Goal: Navigation & Orientation: Find specific page/section

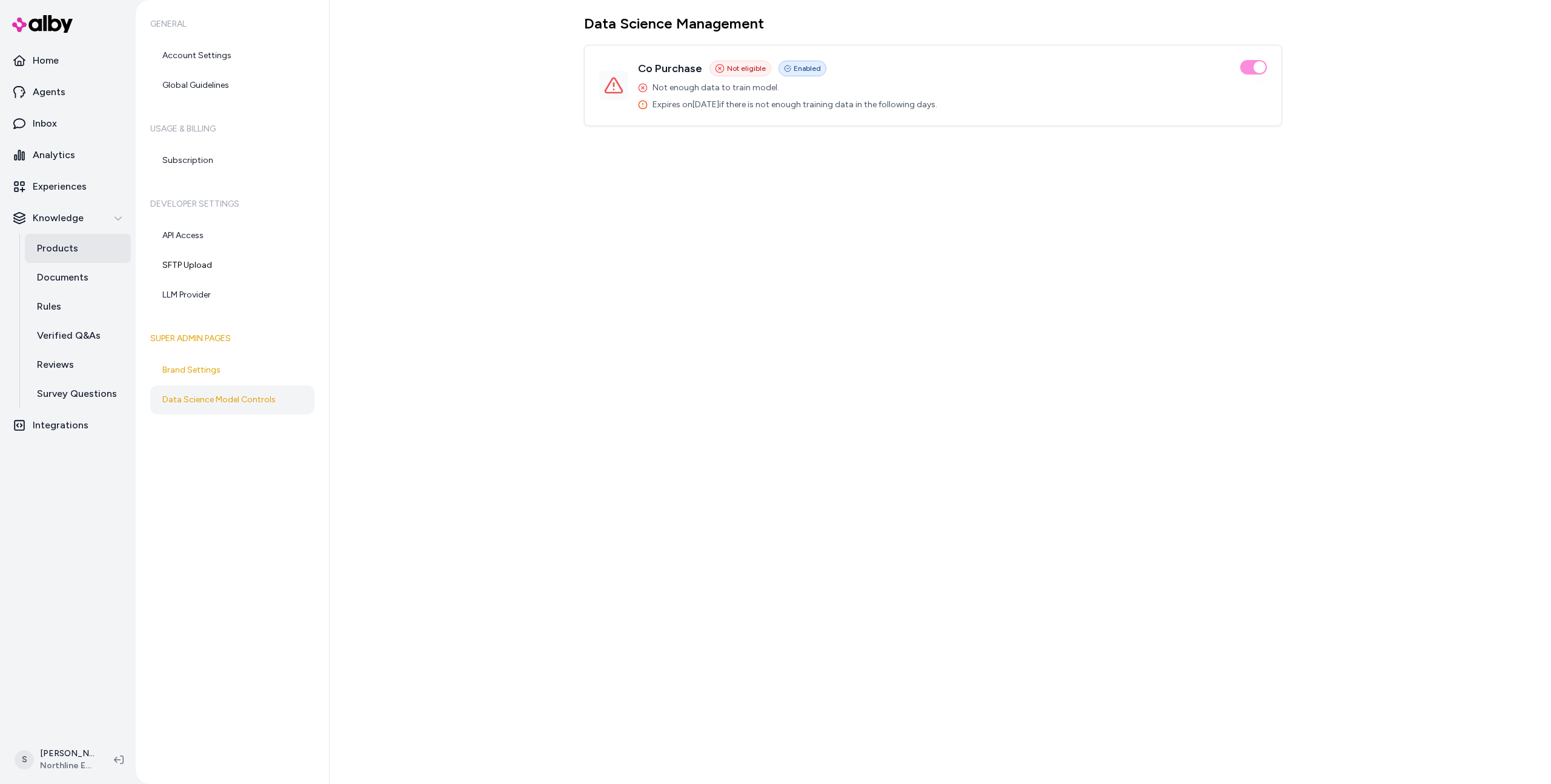
click at [78, 237] on link "Products" at bounding box center [77, 248] width 106 height 29
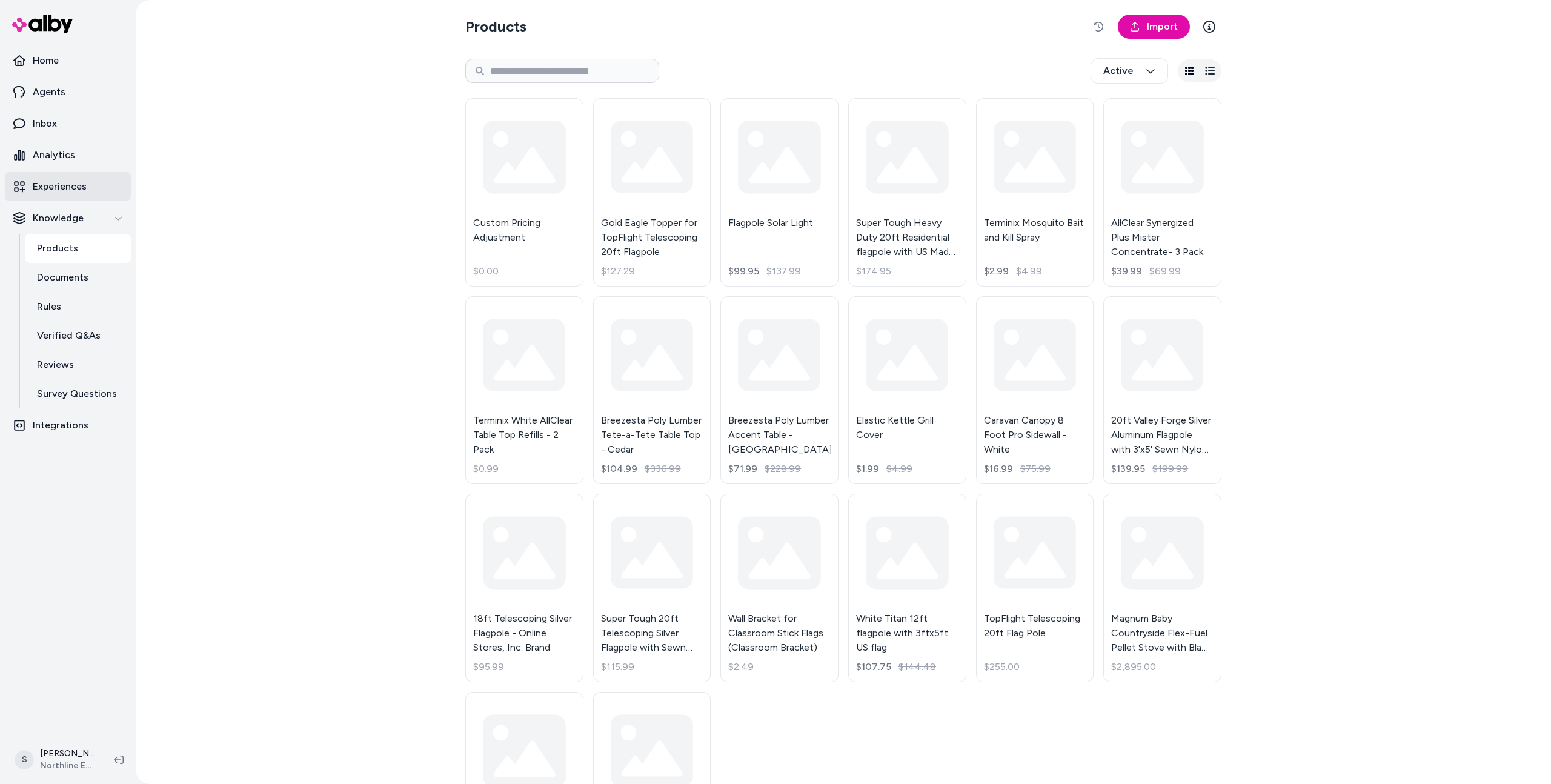
click at [68, 189] on p "Experiences" at bounding box center [59, 186] width 54 height 15
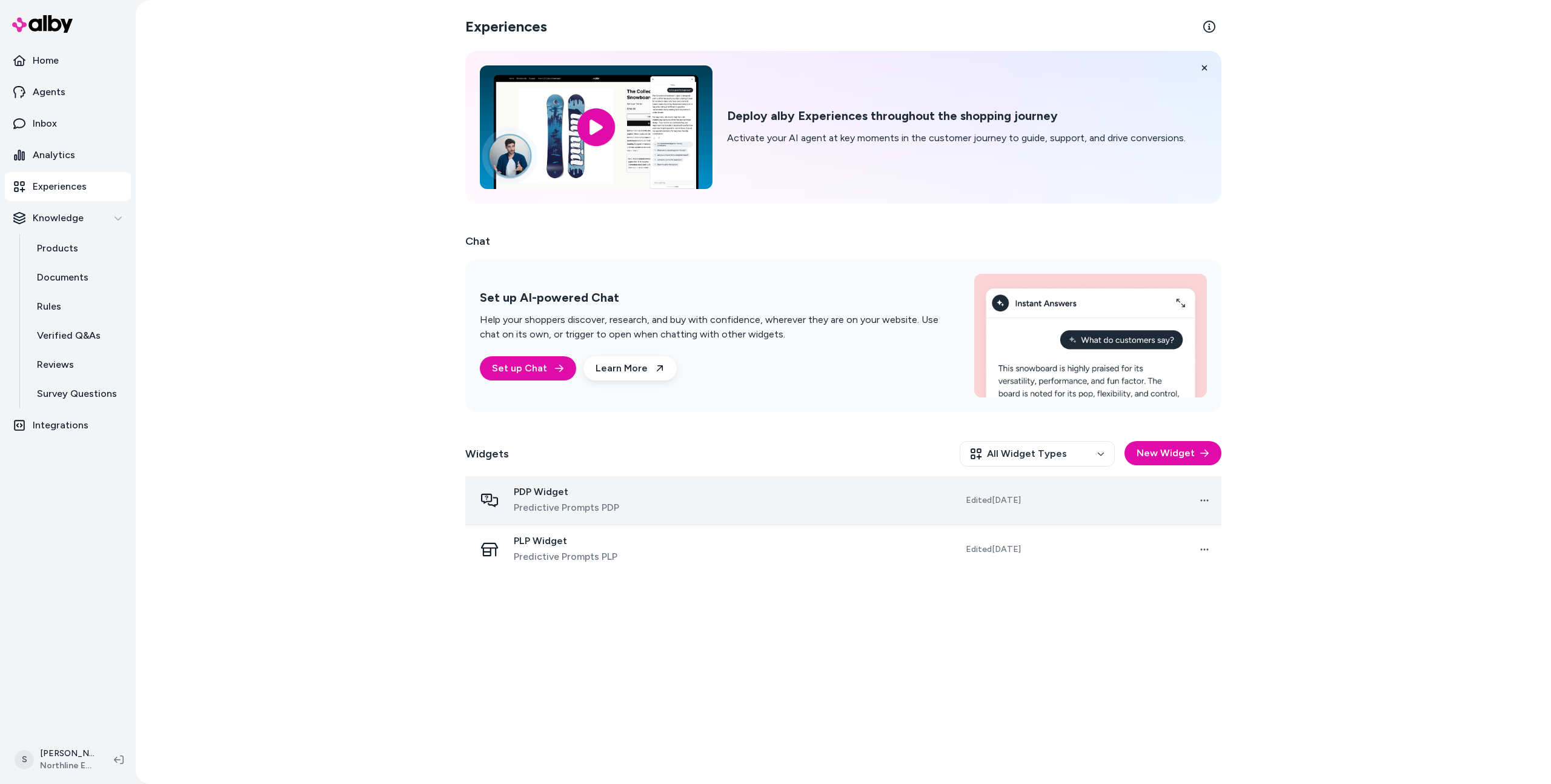
click at [561, 482] on td "PDP Widget Predictive Prompts PDP" at bounding box center [574, 501] width 217 height 49
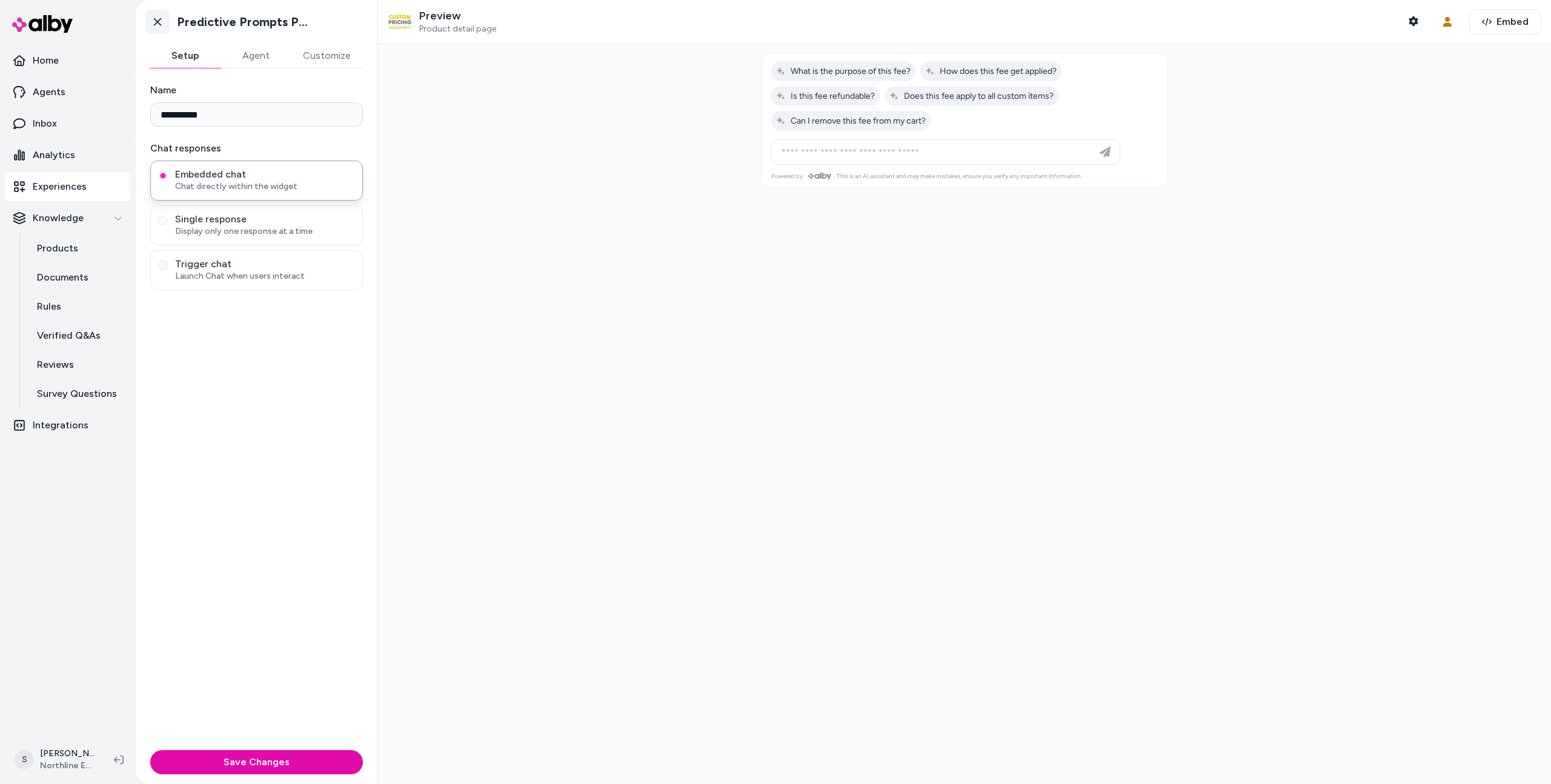
click at [156, 20] on icon at bounding box center [157, 22] width 7 height 8
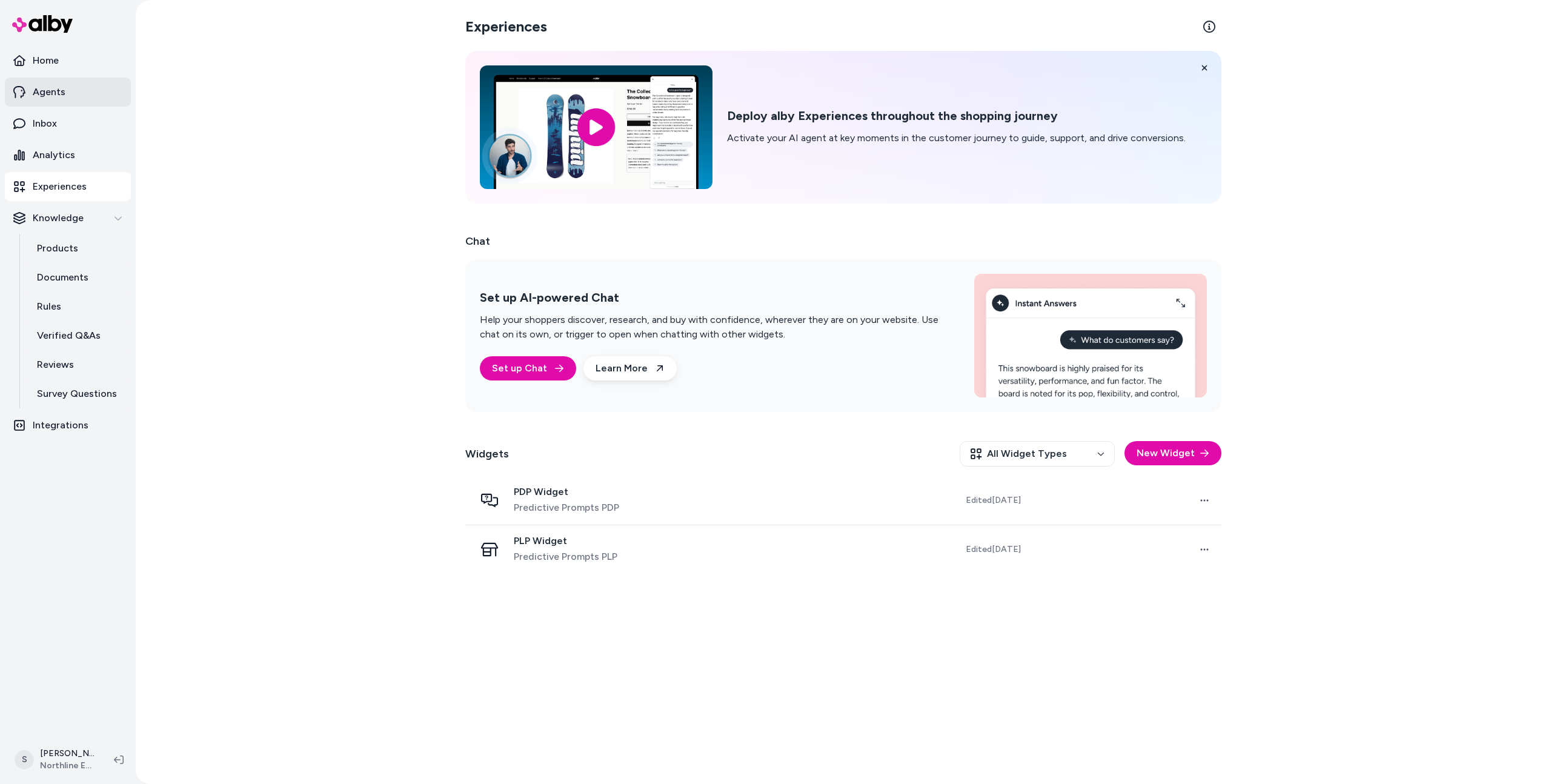
click at [63, 85] on p "Agents" at bounding box center [50, 92] width 33 height 15
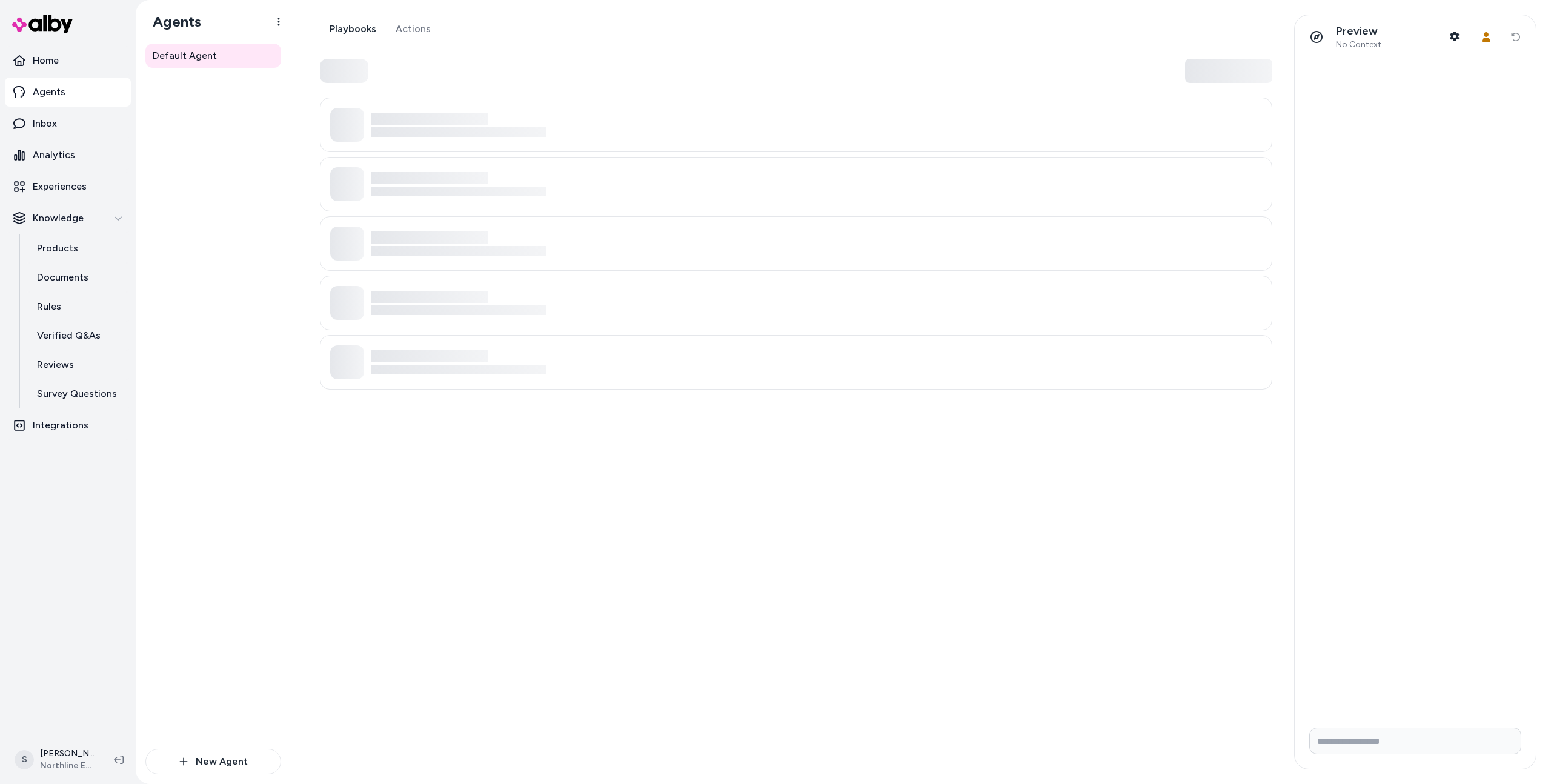
click at [401, 21] on link "Actions" at bounding box center [413, 29] width 55 height 29
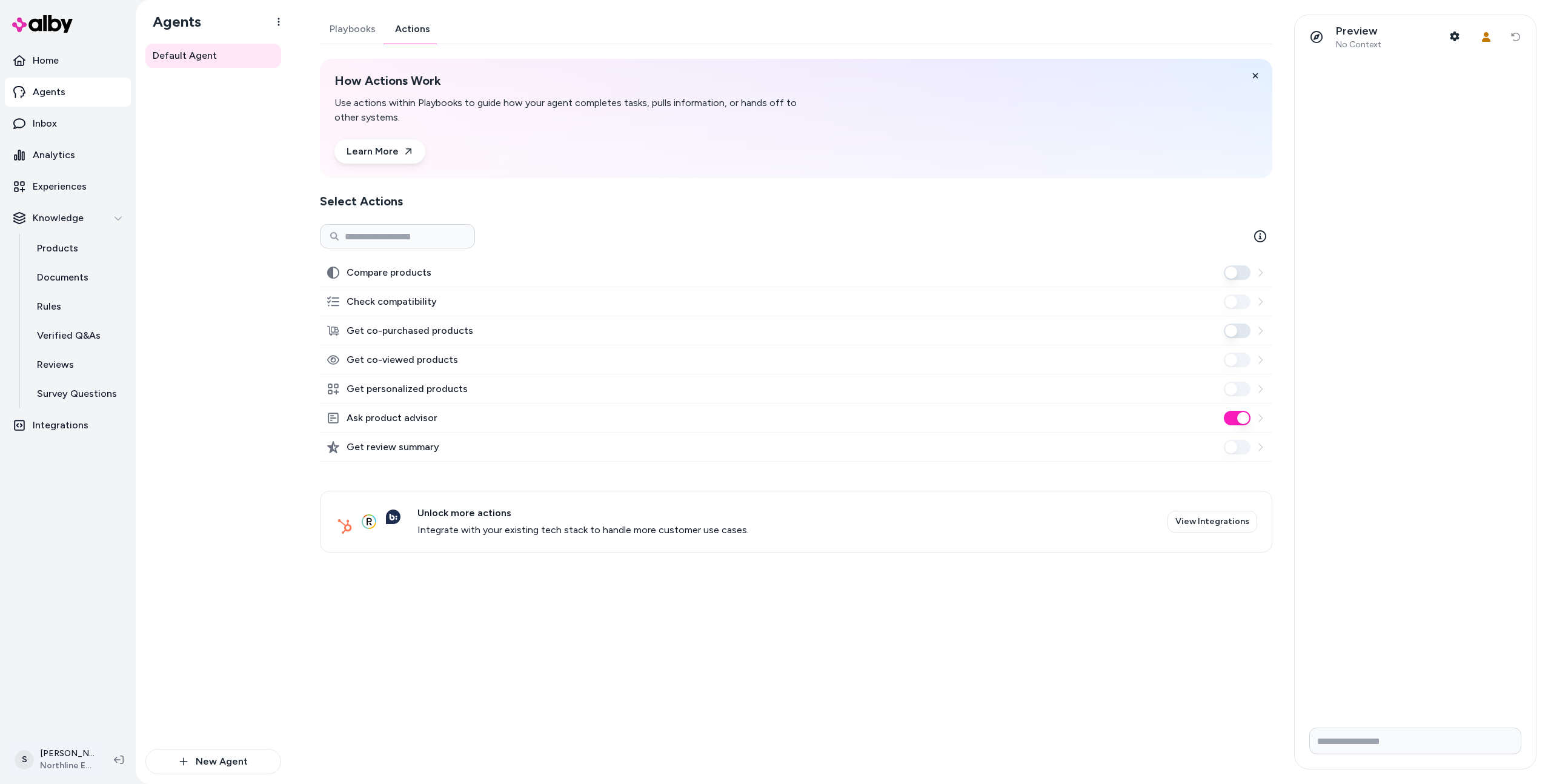
click at [42, 747] on html "Home Agents Inbox Analytics Experiences Knowledge Products Documents Rules Veri…" at bounding box center [776, 392] width 1551 height 784
click at [83, 619] on link "Settings" at bounding box center [85, 622] width 145 height 29
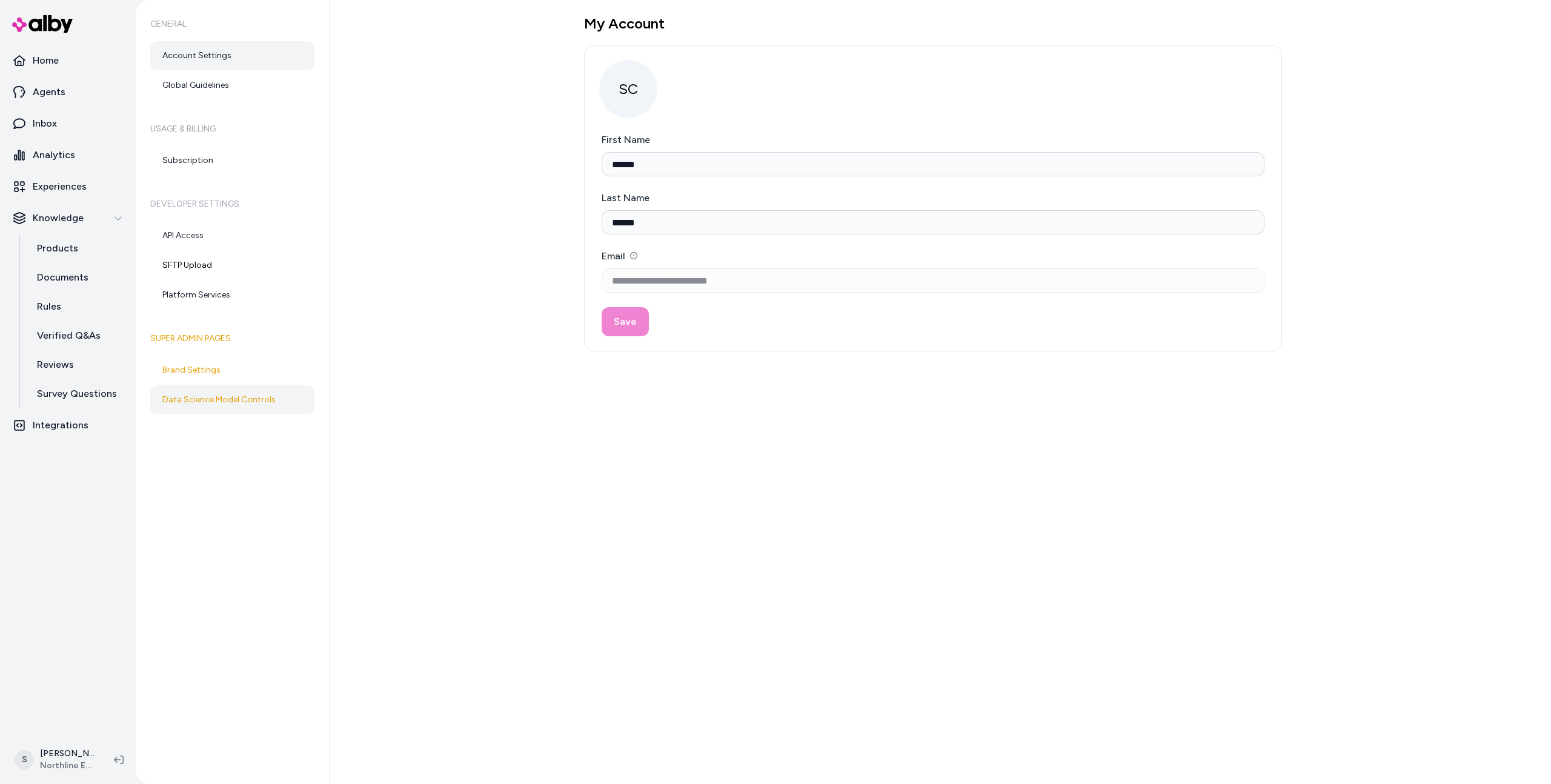
click at [226, 400] on link "Data Science Model Controls" at bounding box center [232, 399] width 165 height 29
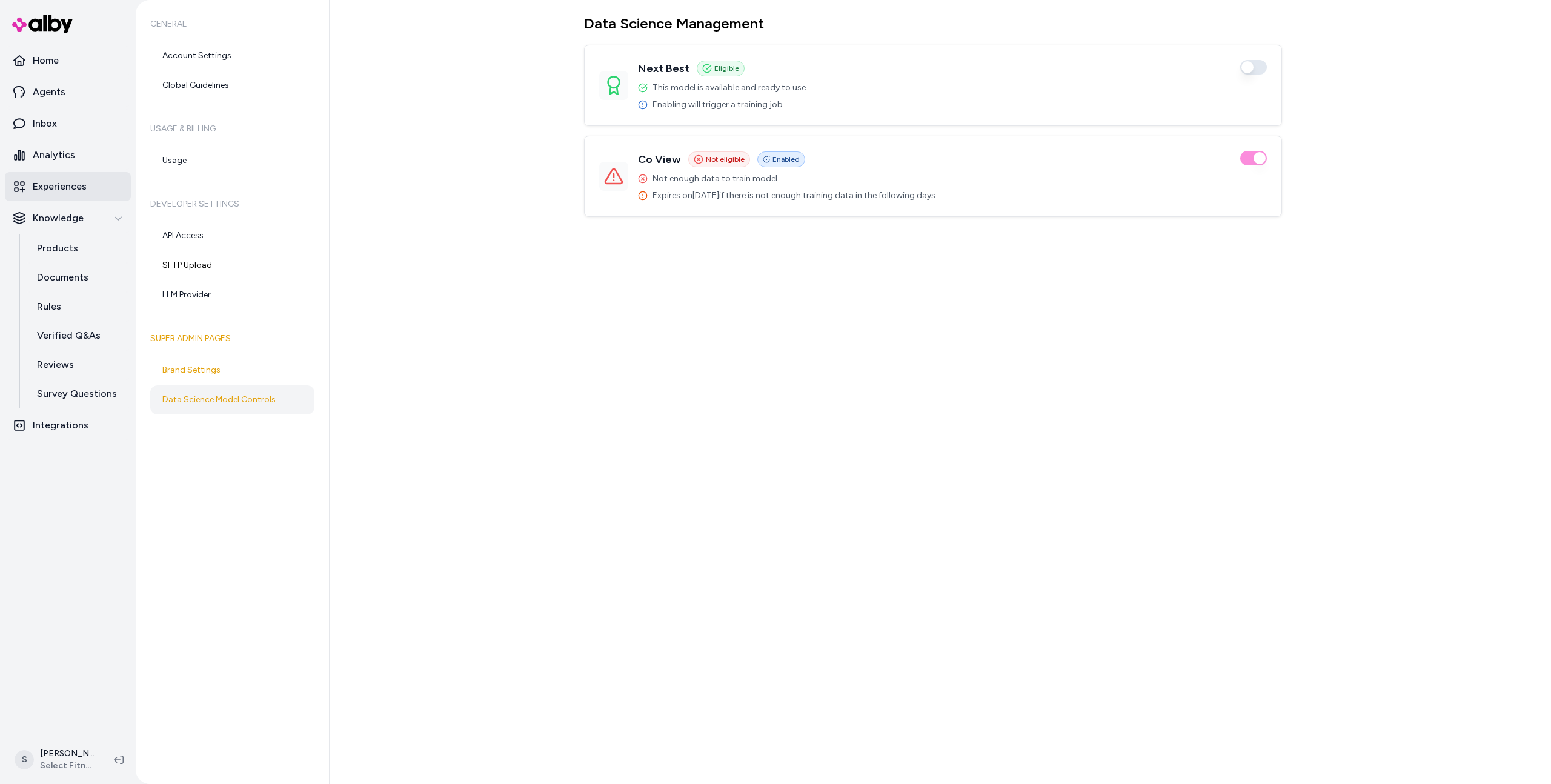
click at [70, 186] on p "Experiences" at bounding box center [59, 186] width 54 height 15
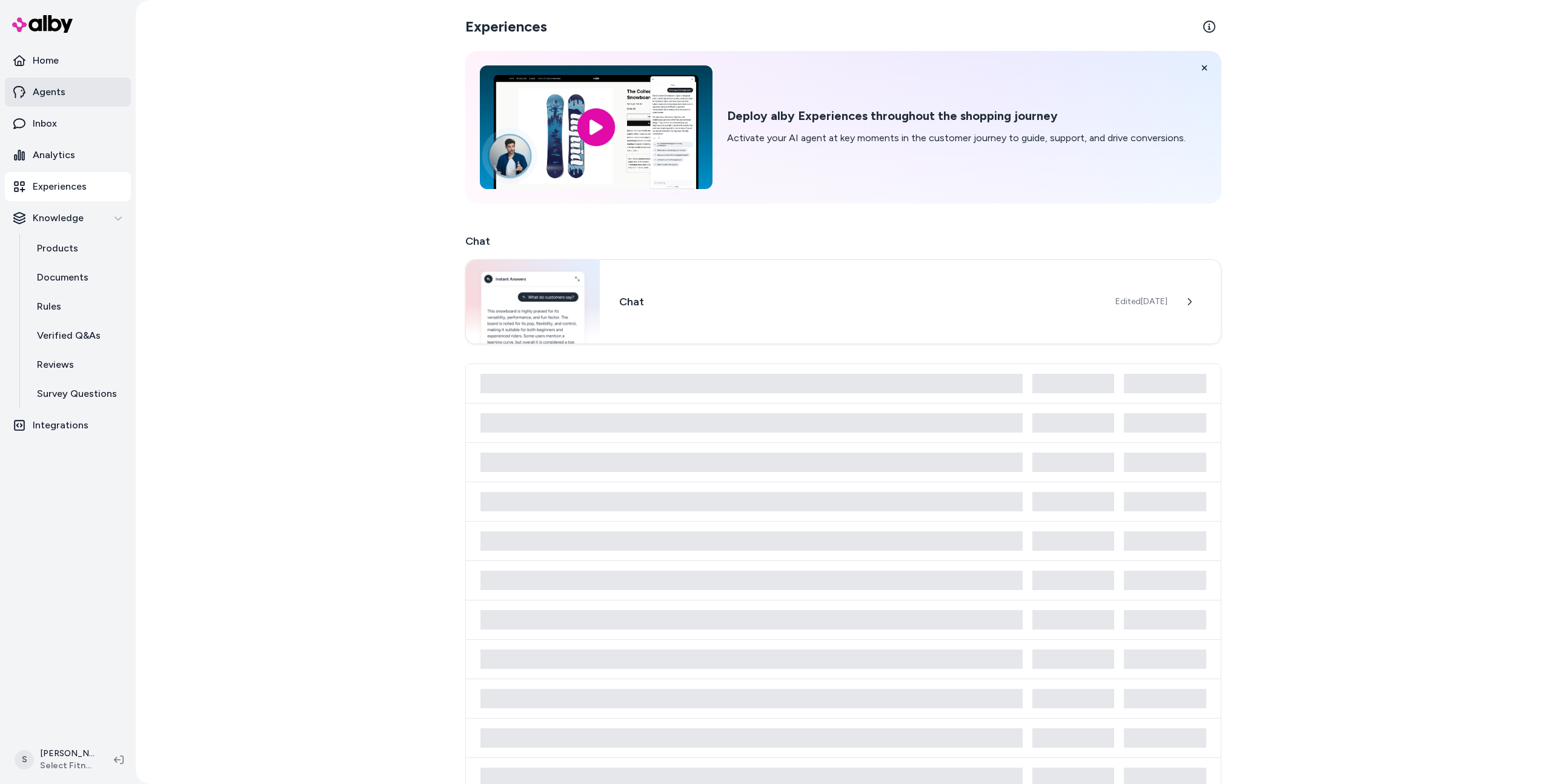
click at [54, 101] on link "Agents" at bounding box center [67, 93] width 126 height 29
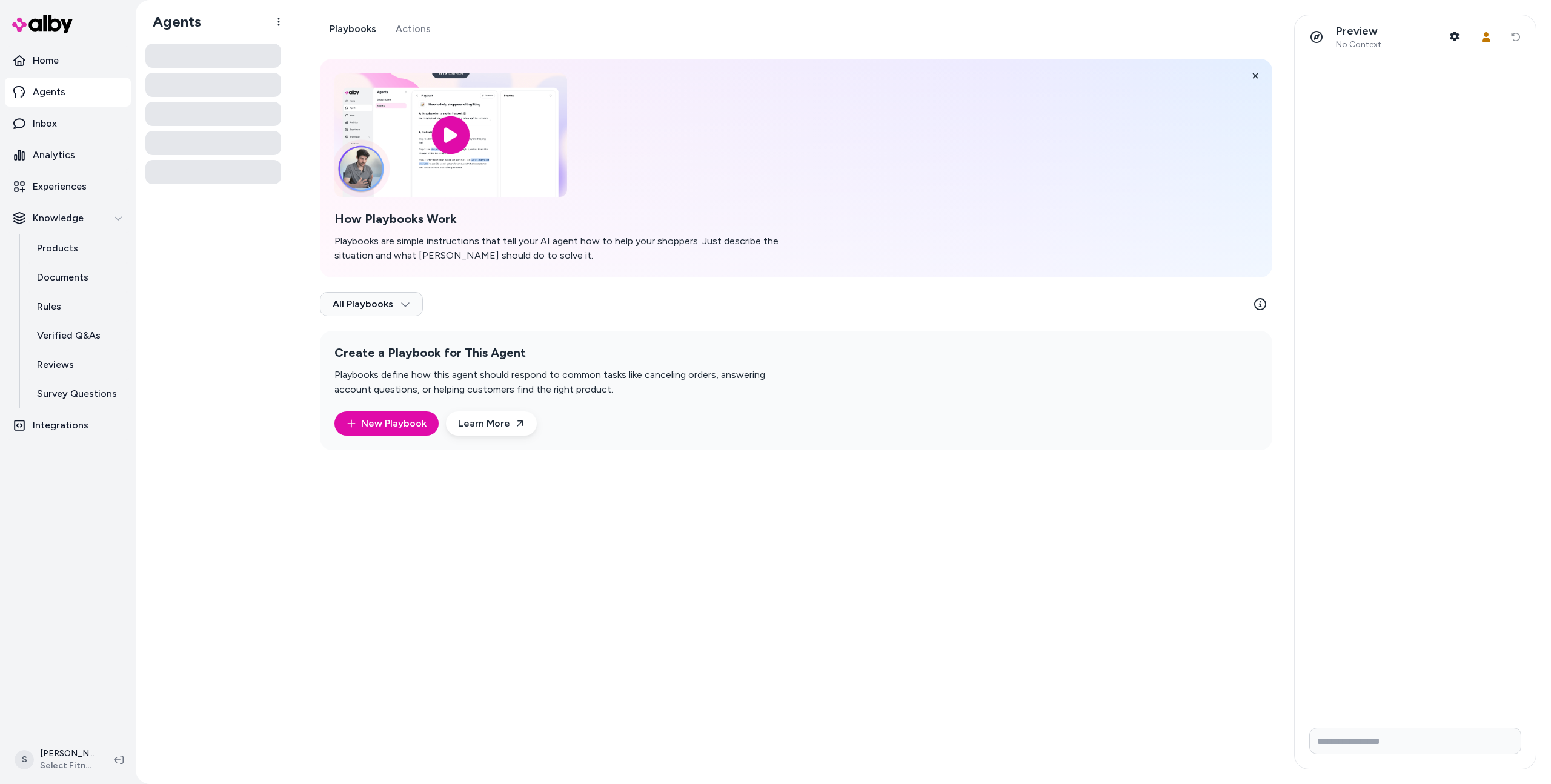
click at [412, 28] on link "Actions" at bounding box center [413, 29] width 55 height 29
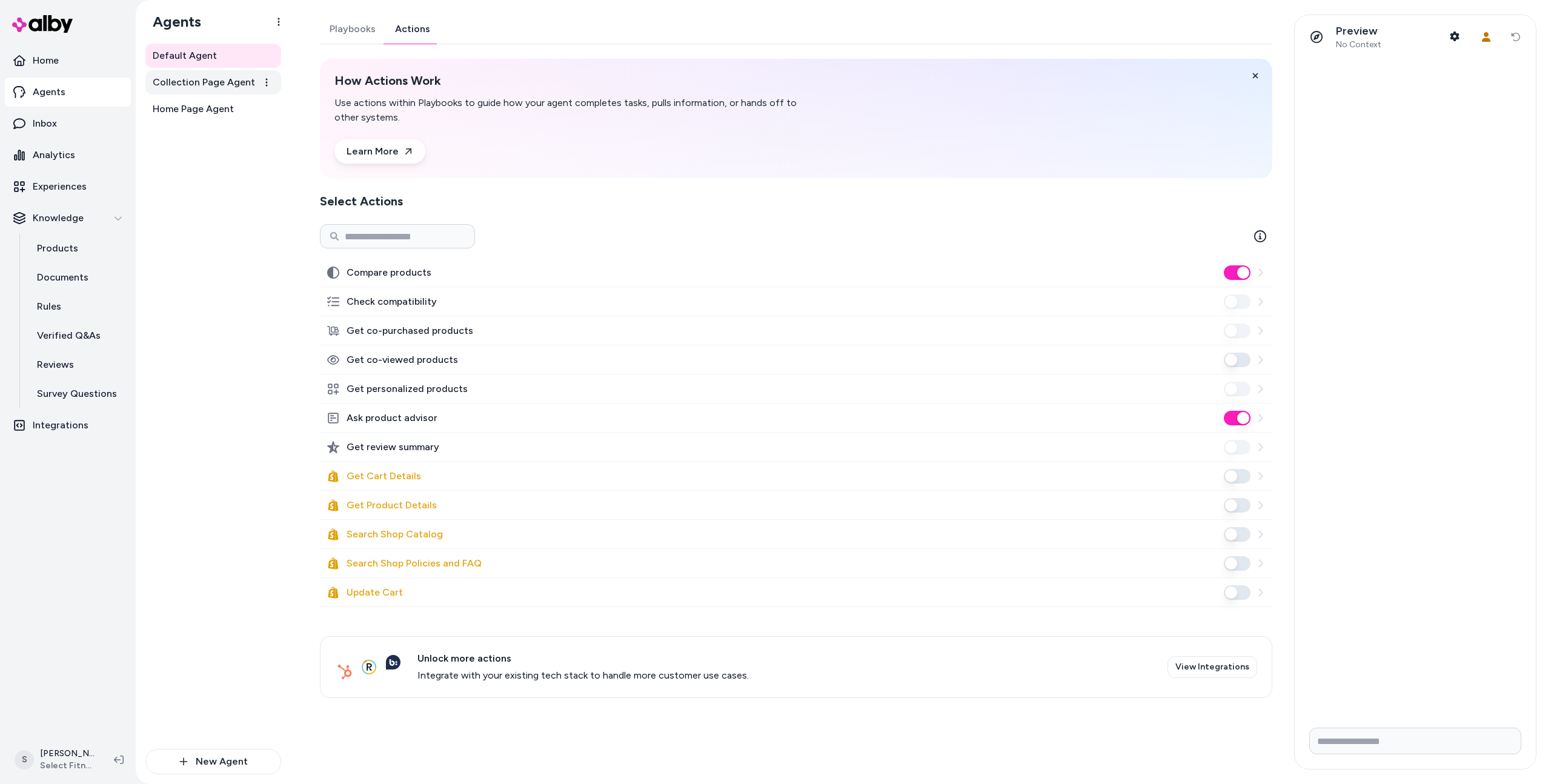
click at [219, 78] on span "Collection Page Agent" at bounding box center [204, 82] width 102 height 15
click at [397, 35] on link "Actions" at bounding box center [412, 29] width 55 height 29
click at [254, 108] on link "Home Page Agent" at bounding box center [212, 108] width 135 height 24
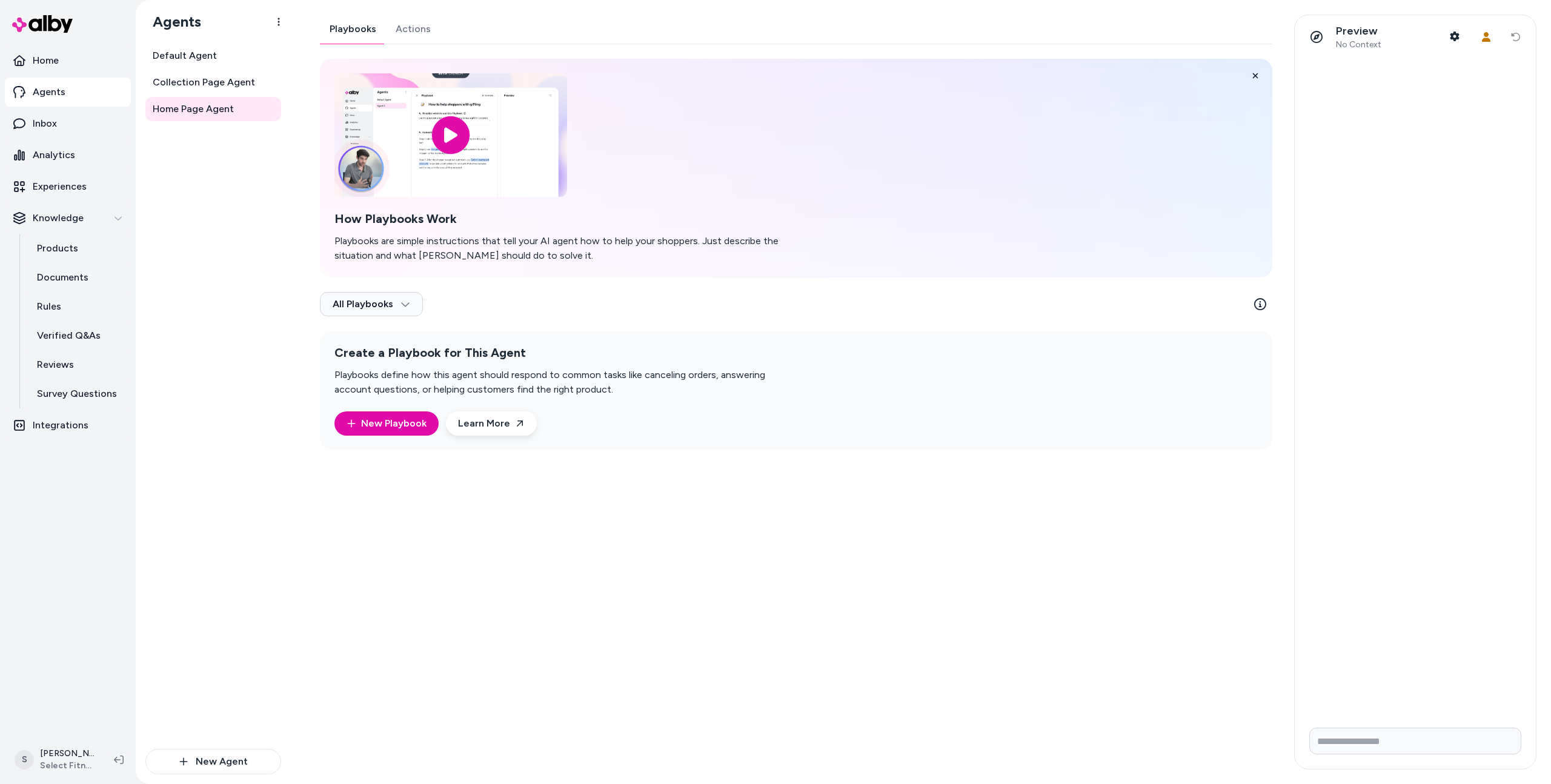
click at [407, 31] on link "Actions" at bounding box center [413, 29] width 55 height 29
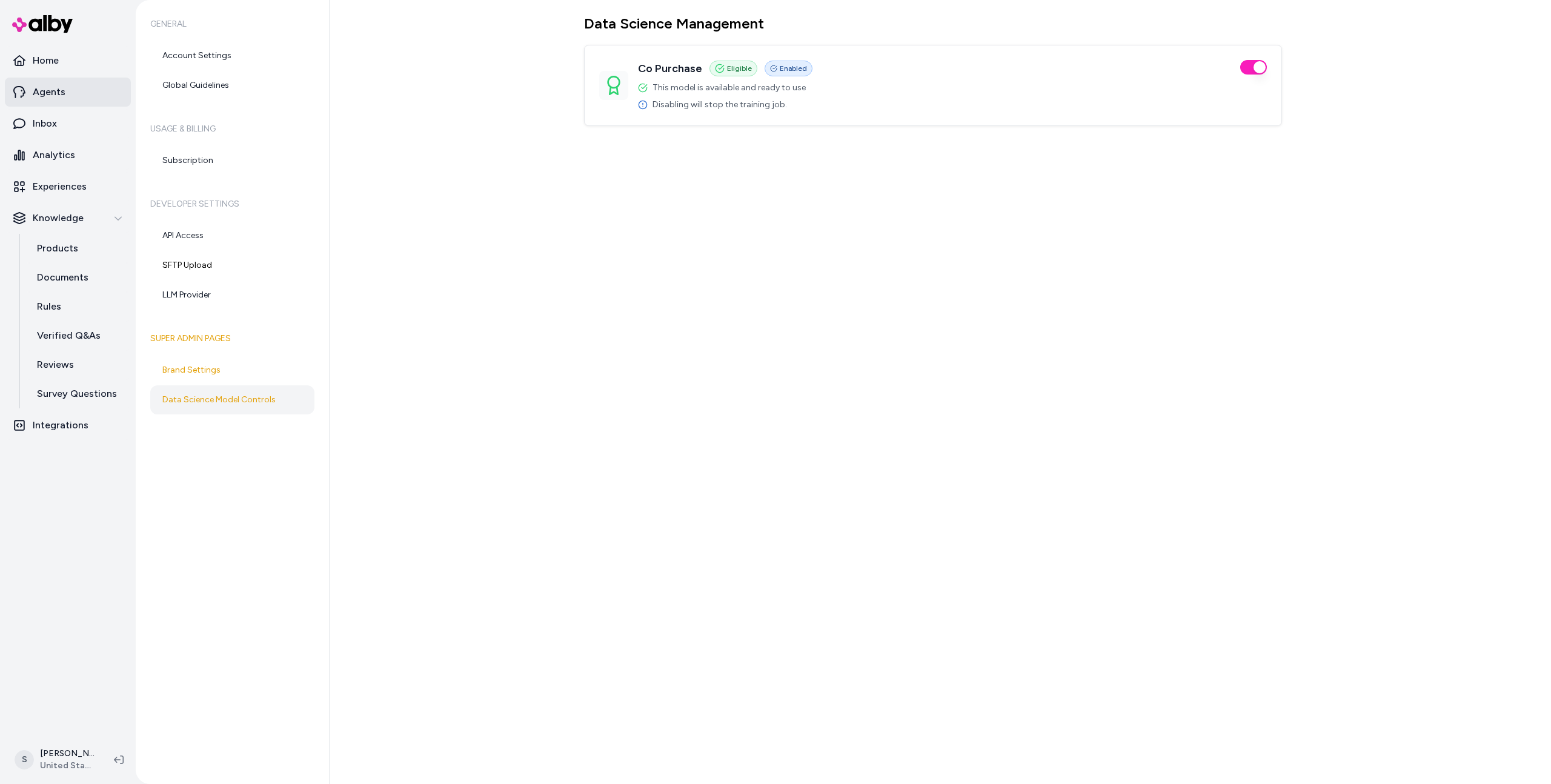
click at [77, 93] on link "Agents" at bounding box center [67, 93] width 126 height 29
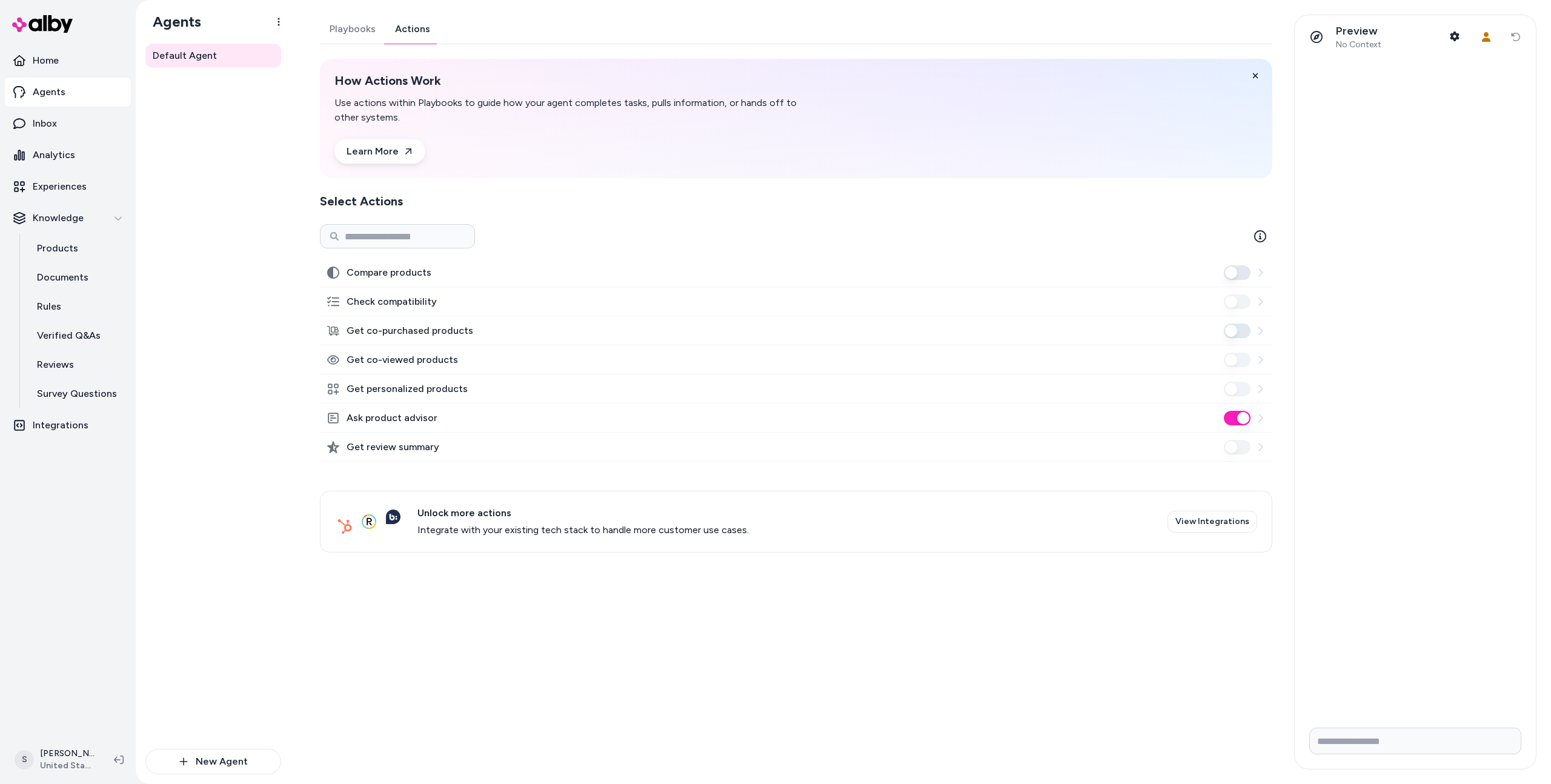
click at [403, 26] on link "Actions" at bounding box center [412, 29] width 55 height 29
